Goal: Task Accomplishment & Management: Use online tool/utility

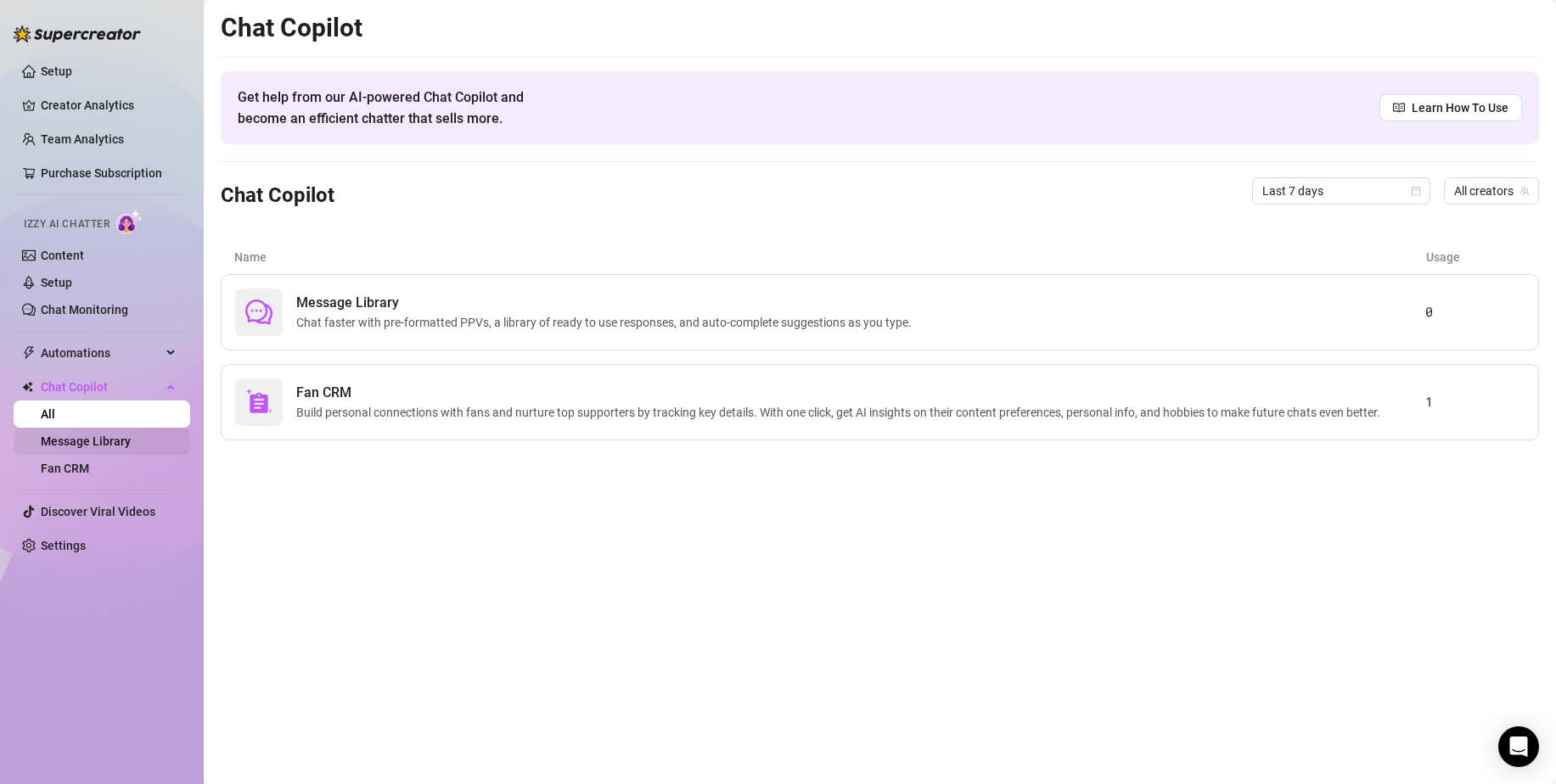
click at [99, 437] on link "Message Library" at bounding box center [85, 440] width 90 height 13
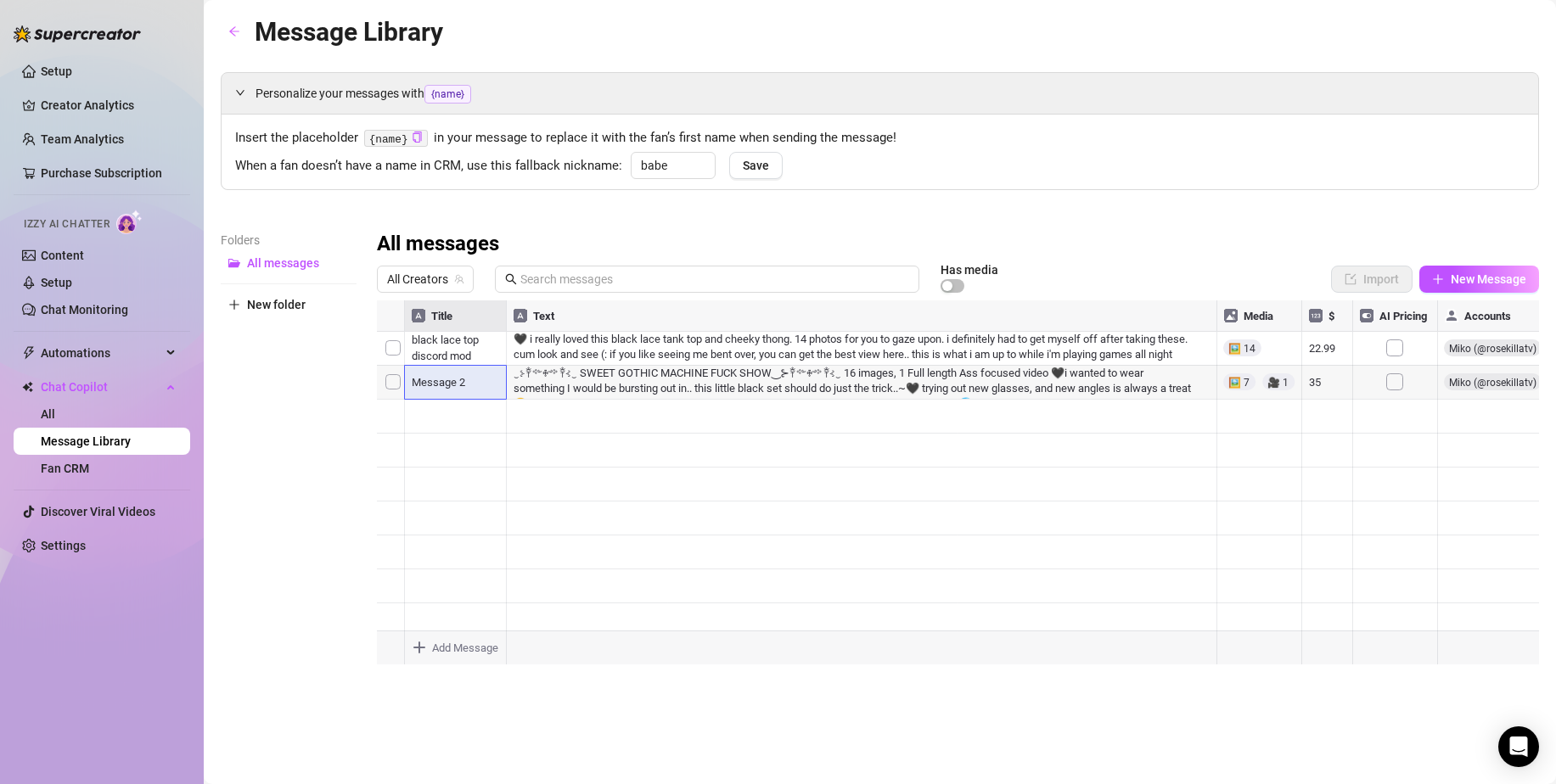
click at [457, 388] on div at bounding box center [958, 490] width 1162 height 379
click at [462, 382] on div at bounding box center [958, 490] width 1162 height 379
click at [462, 382] on textarea "Message 2" at bounding box center [456, 376] width 104 height 15
type textarea "S"
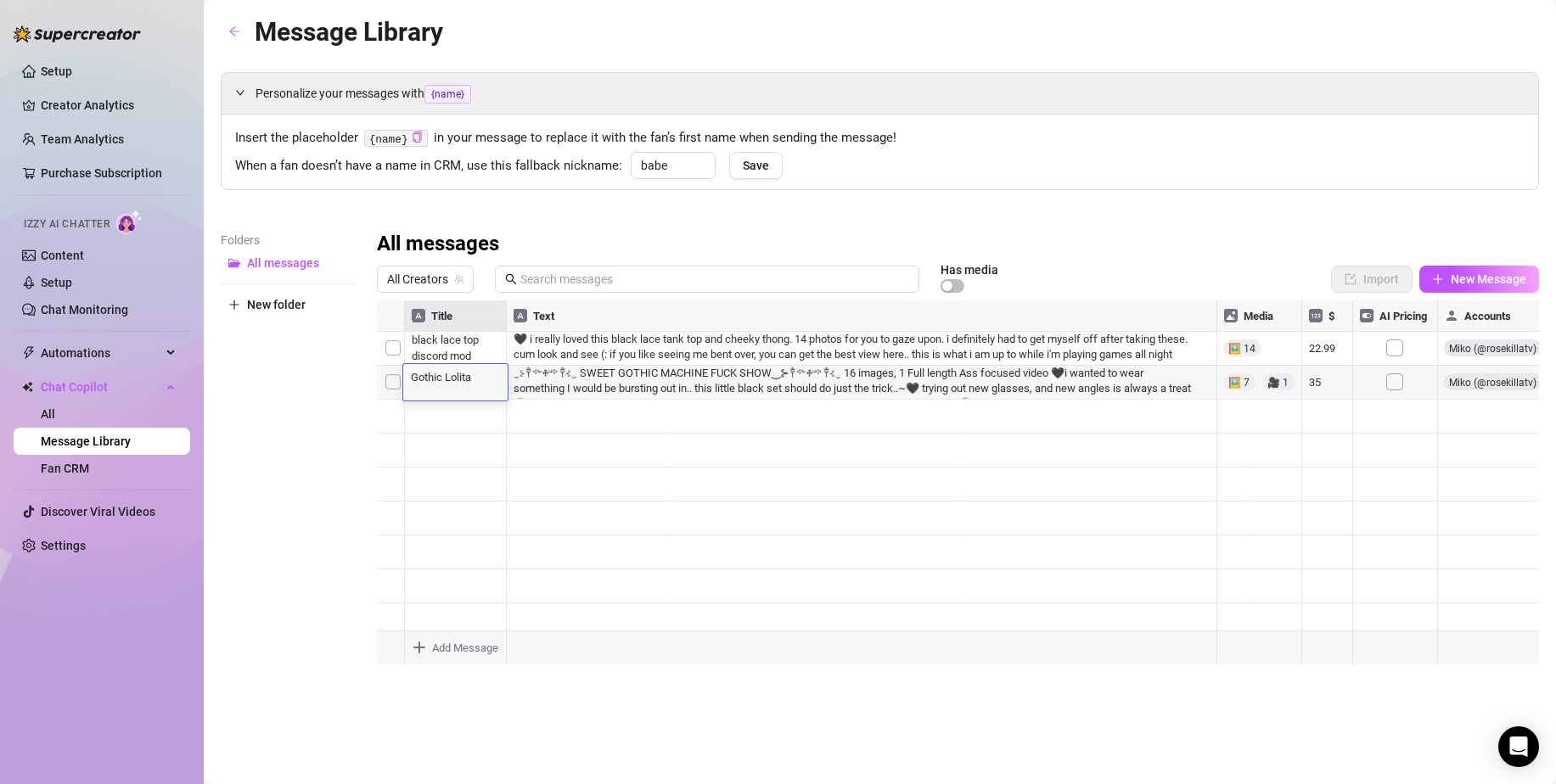
scroll to position [14, 0]
type textarea "Gothic Lolita Machine Fuck"
click at [1241, 380] on div at bounding box center [958, 490] width 1162 height 379
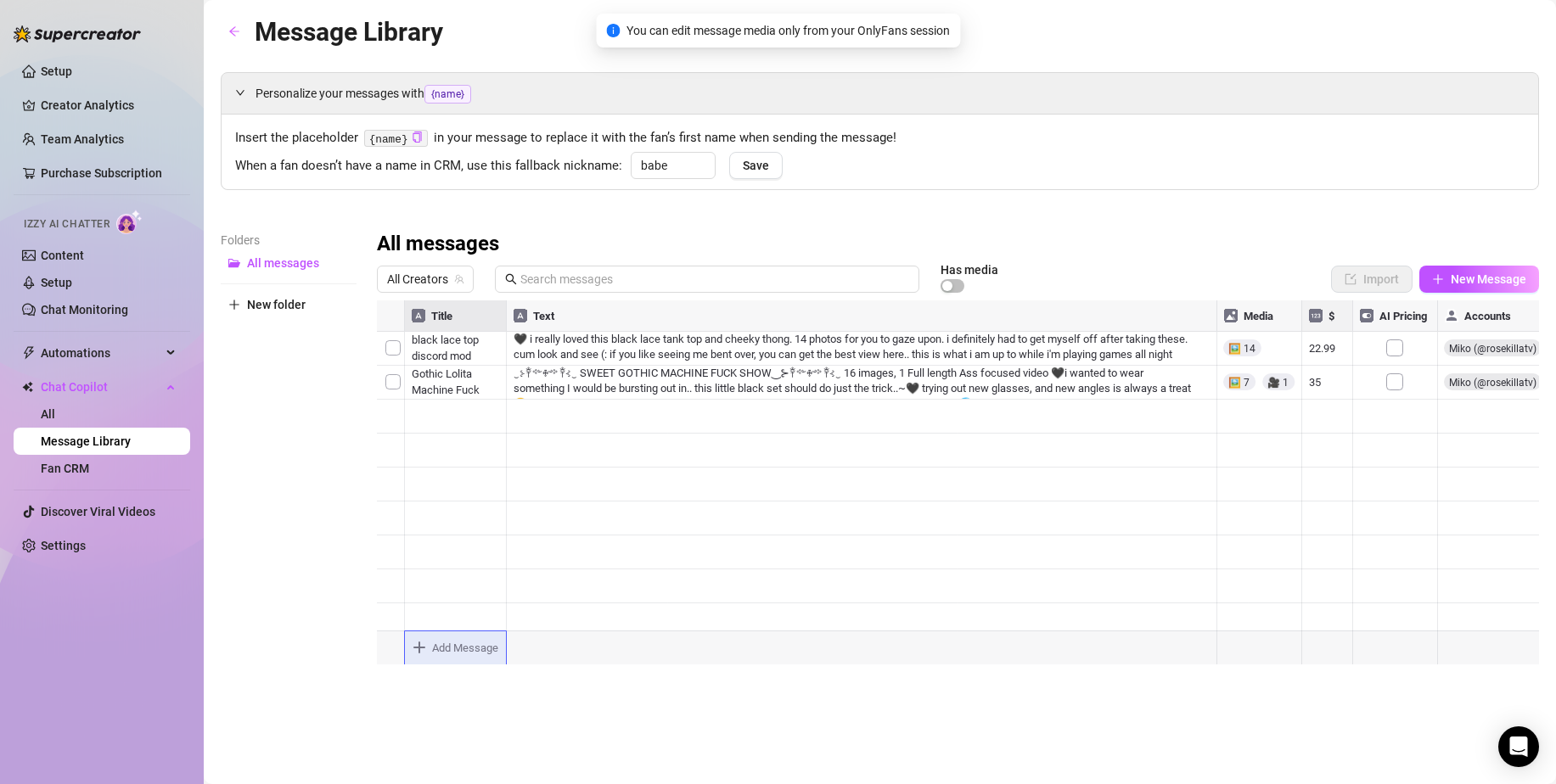
click at [1145, 385] on div at bounding box center [958, 490] width 1162 height 379
click at [1293, 452] on div at bounding box center [958, 490] width 1162 height 379
click at [1243, 384] on div at bounding box center [958, 490] width 1162 height 379
